Goal: Transaction & Acquisition: Purchase product/service

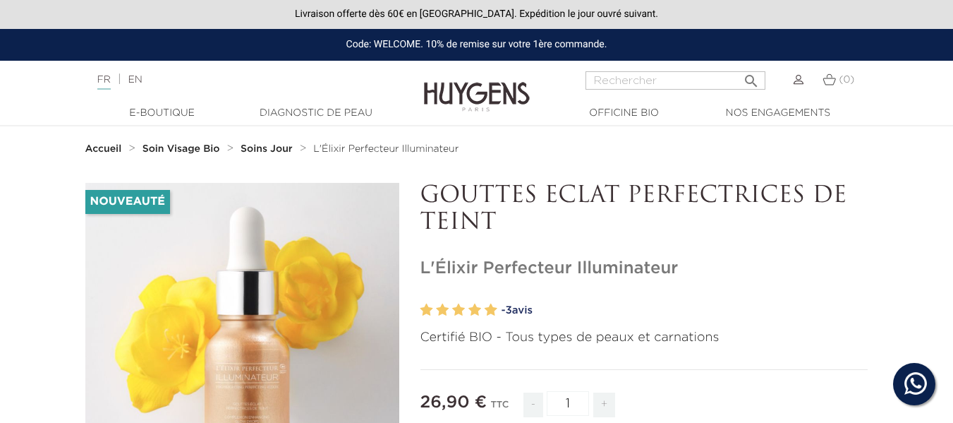
click at [696, 85] on input "Rechercher" at bounding box center [676, 80] width 180 height 18
paste input "Le Booster - Soin Cils & Sourcils Tube 3,5 ml 44V.57.010"
type input "Le Booster - Soin Cils & Sourcils Tube 3,5 ml 44V.57.010"
click at [739, 67] on button " Rechercher" at bounding box center [751, 76] width 25 height 19
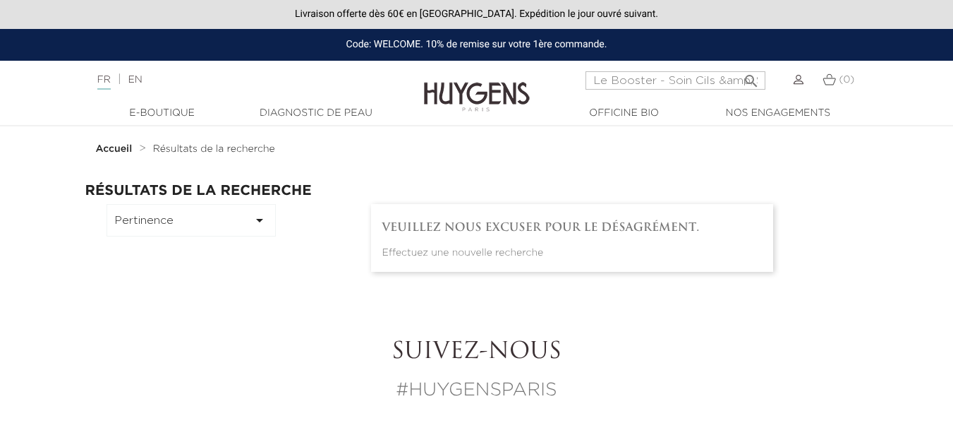
click at [752, 81] on icon "" at bounding box center [751, 76] width 17 height 17
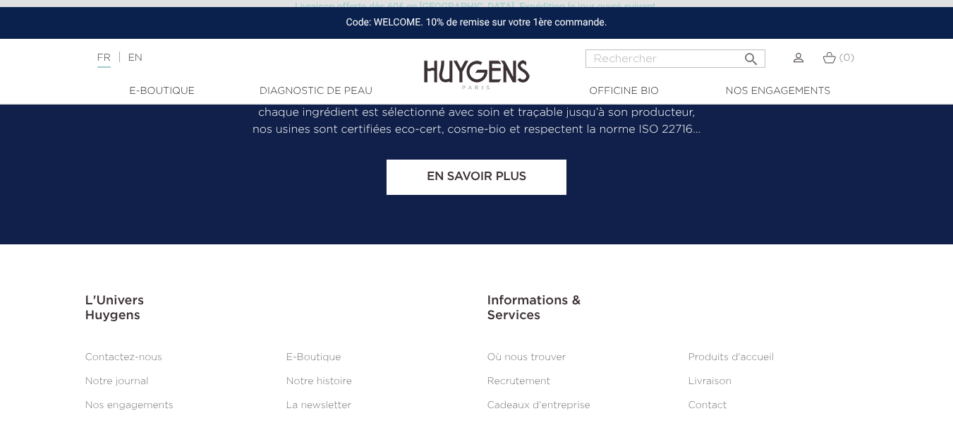
scroll to position [1087, 0]
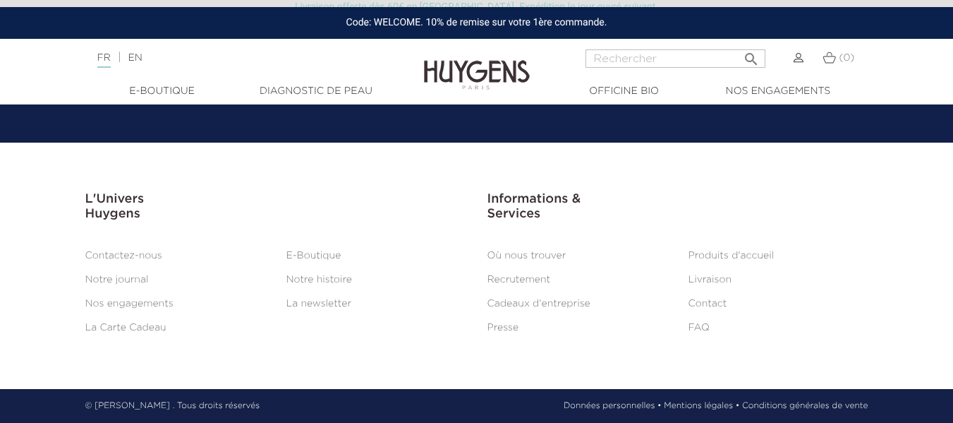
click at [721, 177] on section "L'Univers Huygens L'Univers Huygens   Contactez-nous E-Boutique Notre journal…" at bounding box center [476, 266] width 953 height 246
click at [667, 59] on input "Rechercher" at bounding box center [676, 58] width 180 height 18
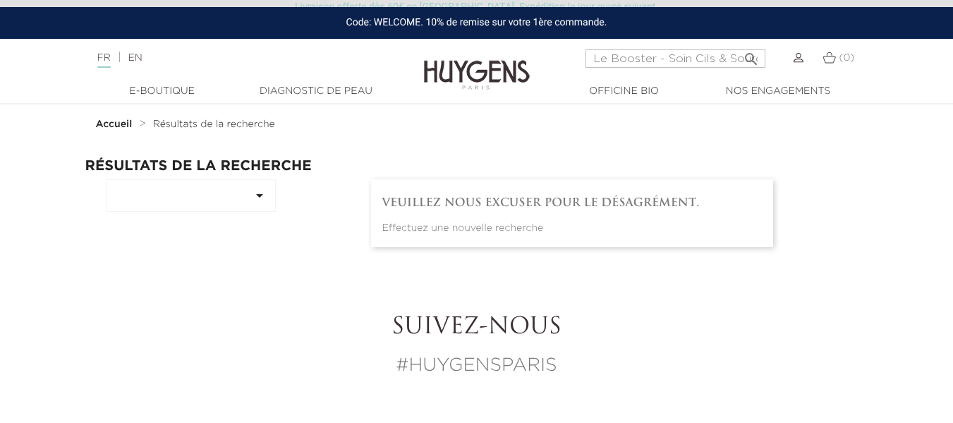
scroll to position [0, 0]
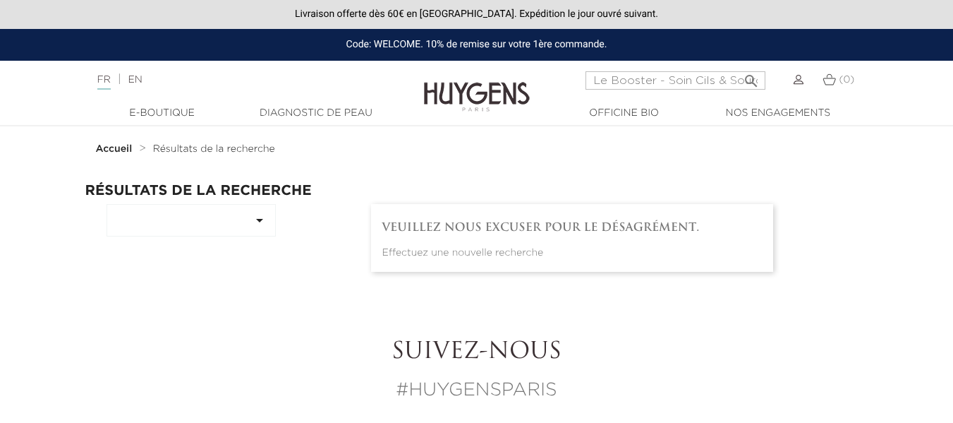
click at [255, 223] on icon "" at bounding box center [259, 220] width 17 height 17
click at [645, 86] on input "Le Booster - Soin Cils & Sourcils Tube 3,5 ml 44V.57.010" at bounding box center [676, 80] width 180 height 18
type input "Le Booster - Soin Cils & Sourcils"
click at [739, 67] on button " Rechercher" at bounding box center [751, 76] width 25 height 19
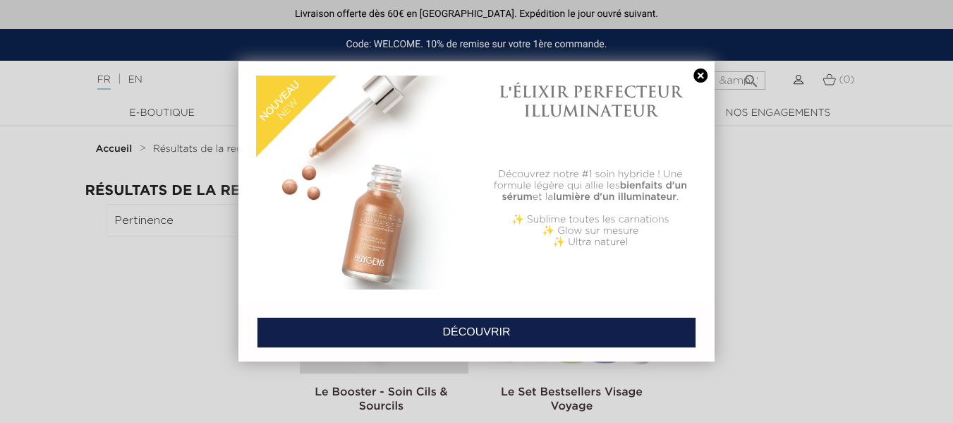
click at [695, 75] on link at bounding box center [701, 75] width 20 height 15
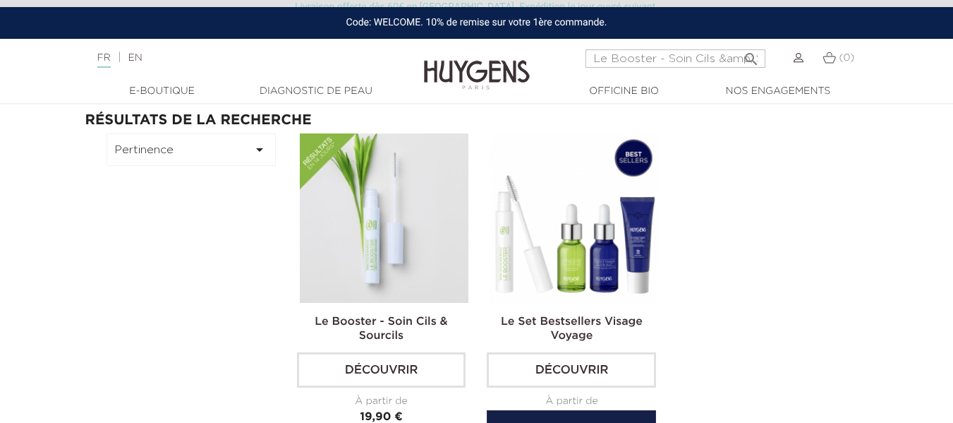
scroll to position [141, 0]
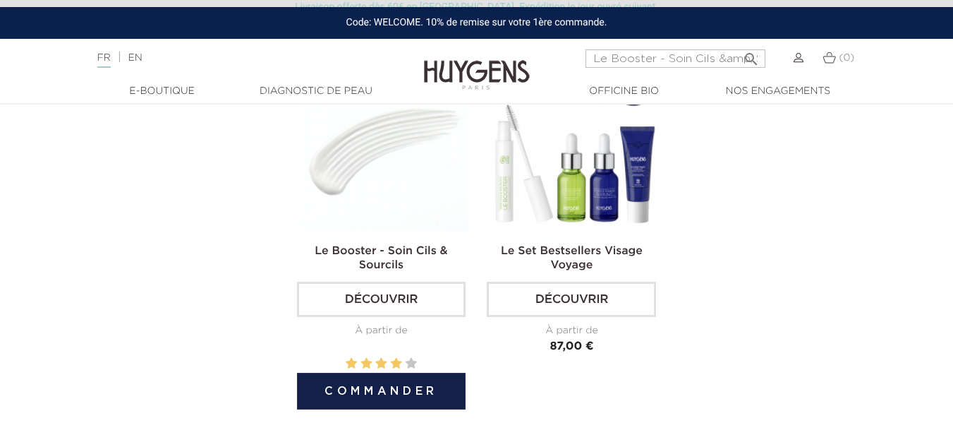
click at [396, 217] on img at bounding box center [384, 147] width 169 height 169
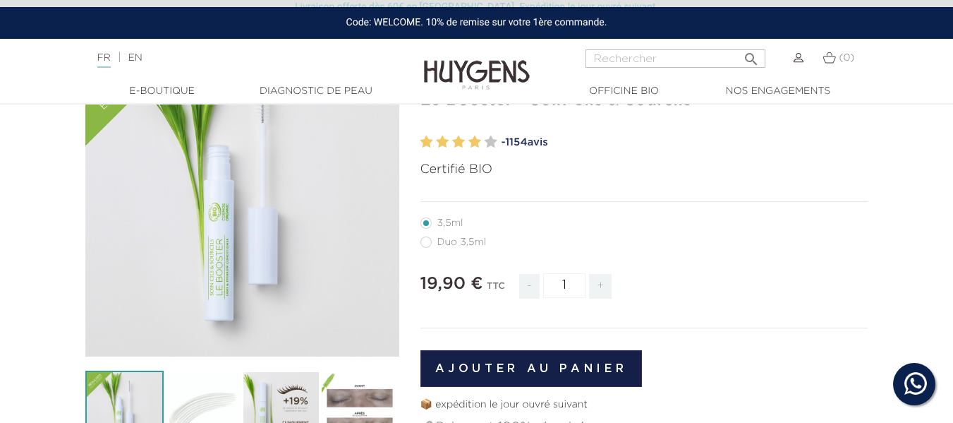
scroll to position [141, 0]
click at [429, 243] on label64"] "Duo 3,5ml" at bounding box center [462, 241] width 83 height 11
radio input "true"
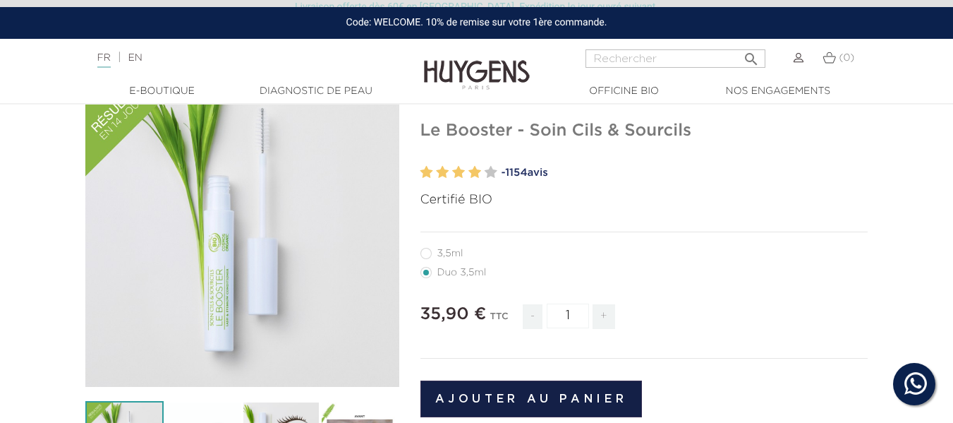
scroll to position [141, 0]
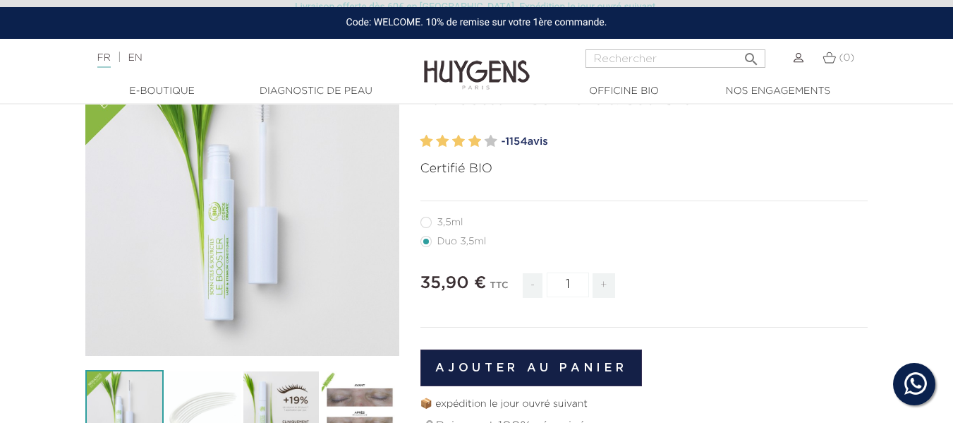
click at [428, 226] on label39"] "3,5ml" at bounding box center [451, 222] width 60 height 11
radio input "true"
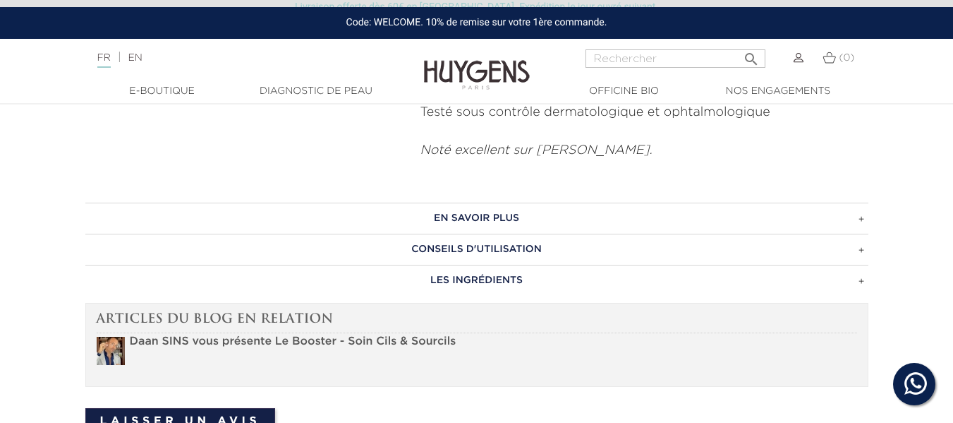
scroll to position [776, 0]
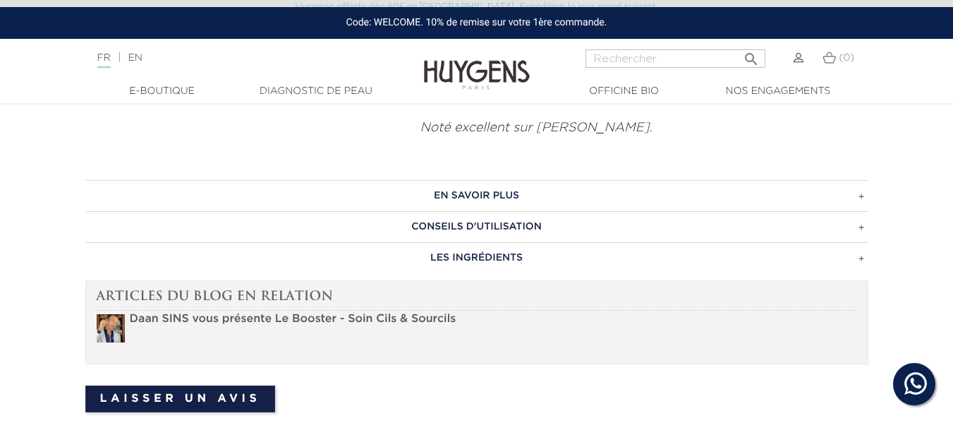
click at [863, 211] on h3 "EN SAVOIR PLUS" at bounding box center [476, 195] width 783 height 31
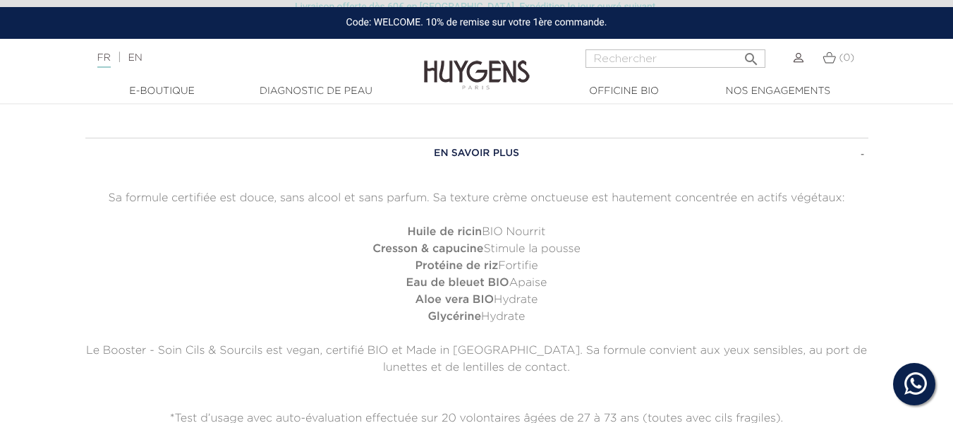
scroll to position [847, 0]
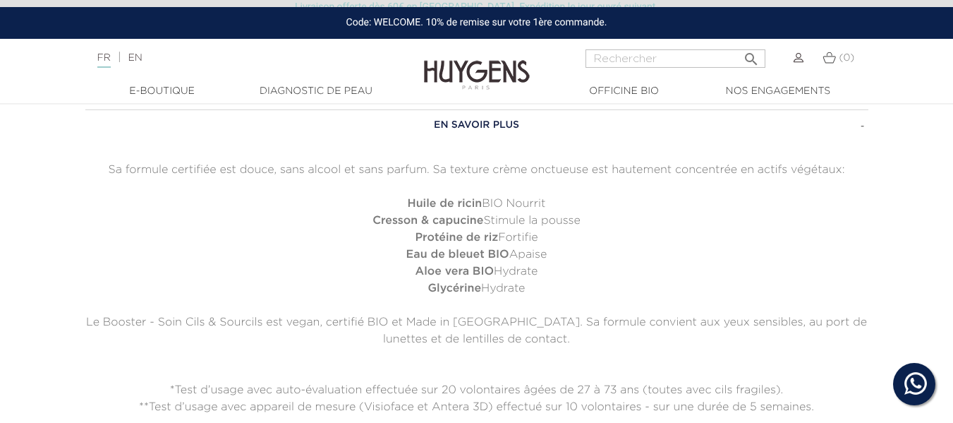
click at [865, 140] on h3 "EN SAVOIR PLUS" at bounding box center [476, 124] width 783 height 31
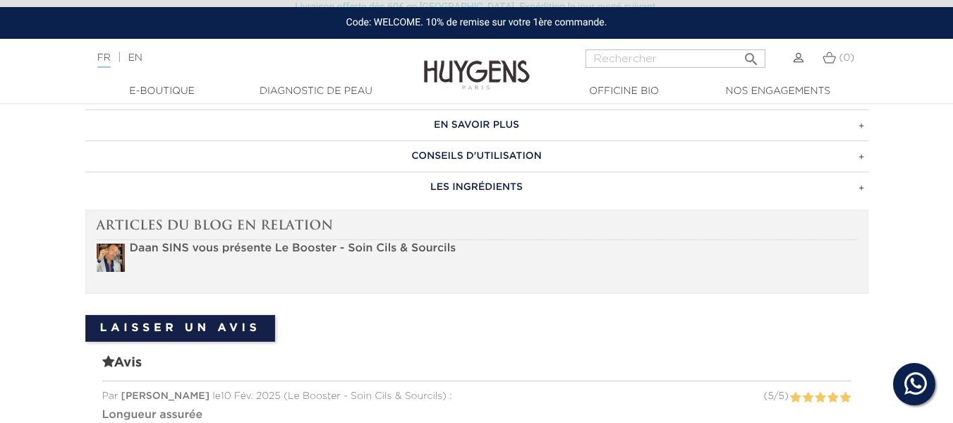
click at [862, 171] on h3 "CONSEILS D'UTILISATION" at bounding box center [476, 155] width 783 height 31
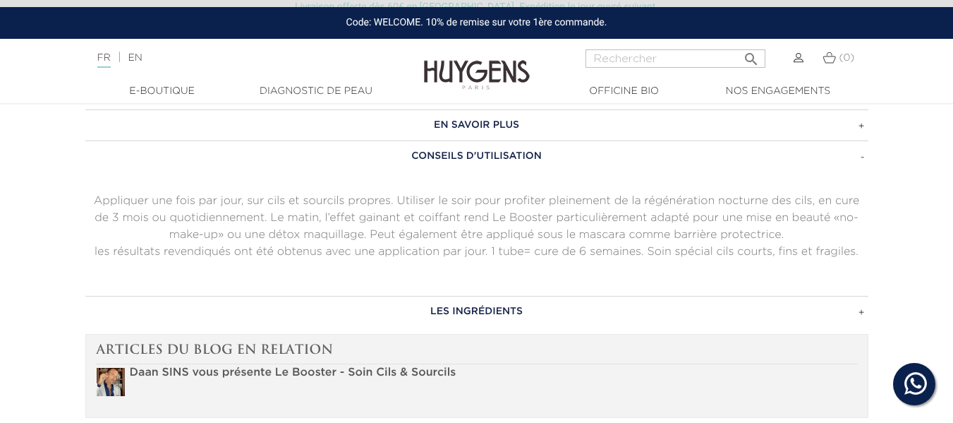
click at [866, 171] on h3 "CONSEILS D'UTILISATION" at bounding box center [476, 155] width 783 height 31
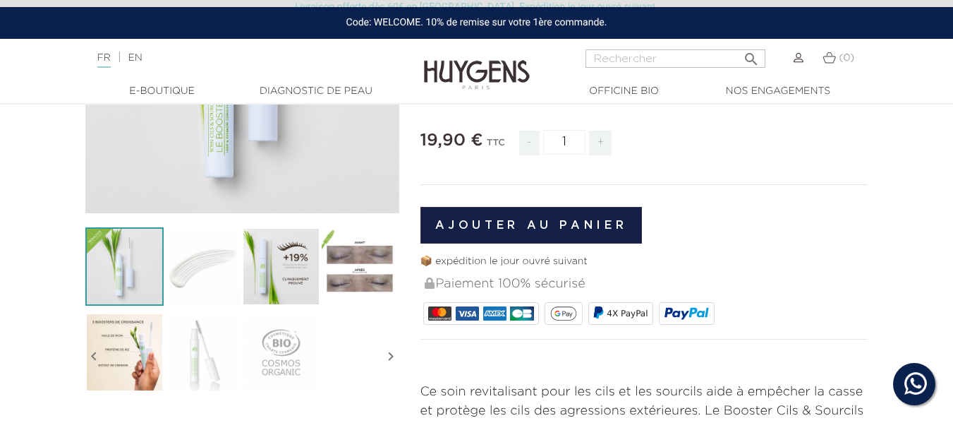
scroll to position [282, 0]
